Goal: Information Seeking & Learning: Learn about a topic

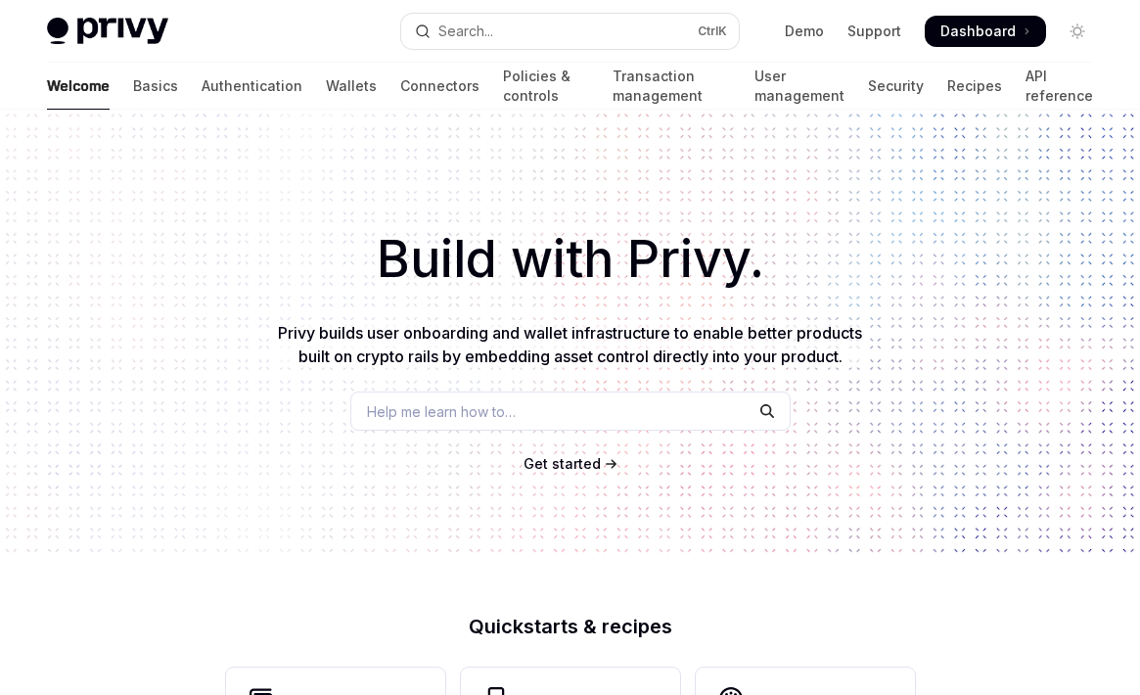
scroll to position [861, 0]
